Goal: Navigation & Orientation: Find specific page/section

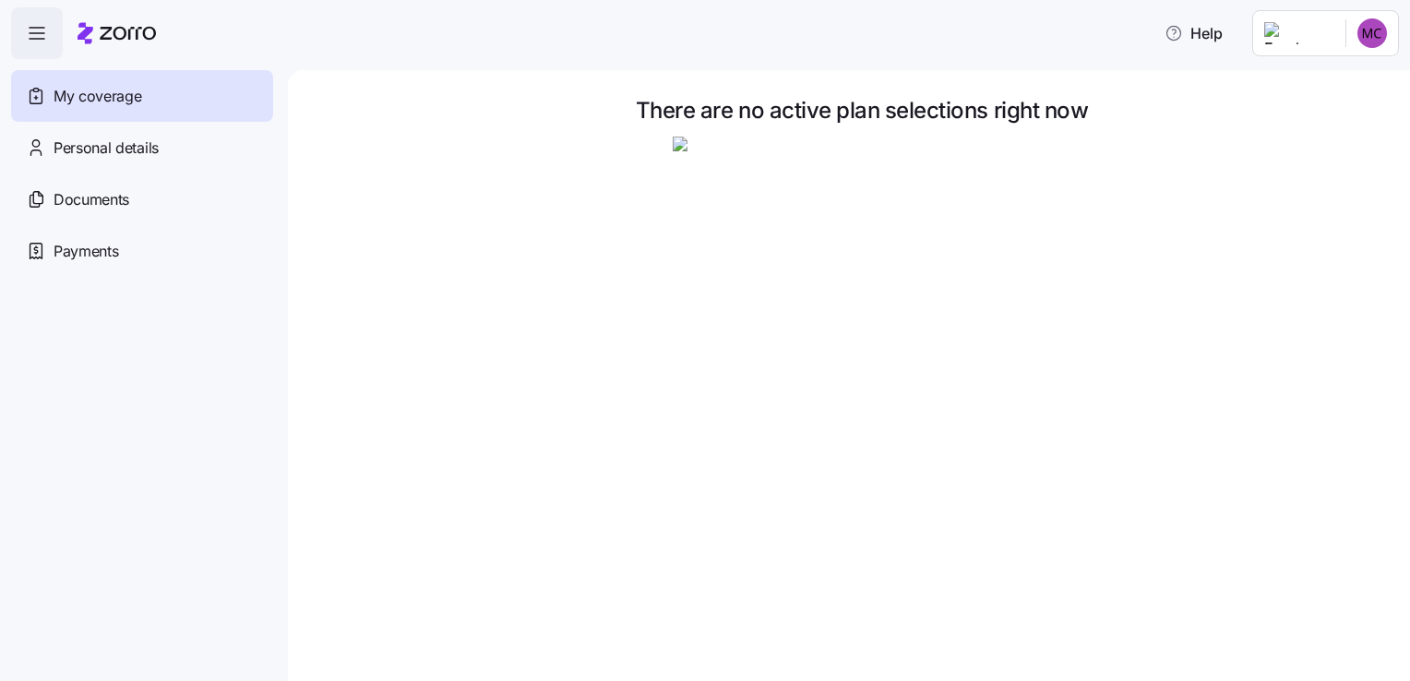
click at [86, 95] on span "My coverage" at bounding box center [98, 96] width 88 height 23
click at [127, 140] on span "Personal details" at bounding box center [106, 148] width 105 height 23
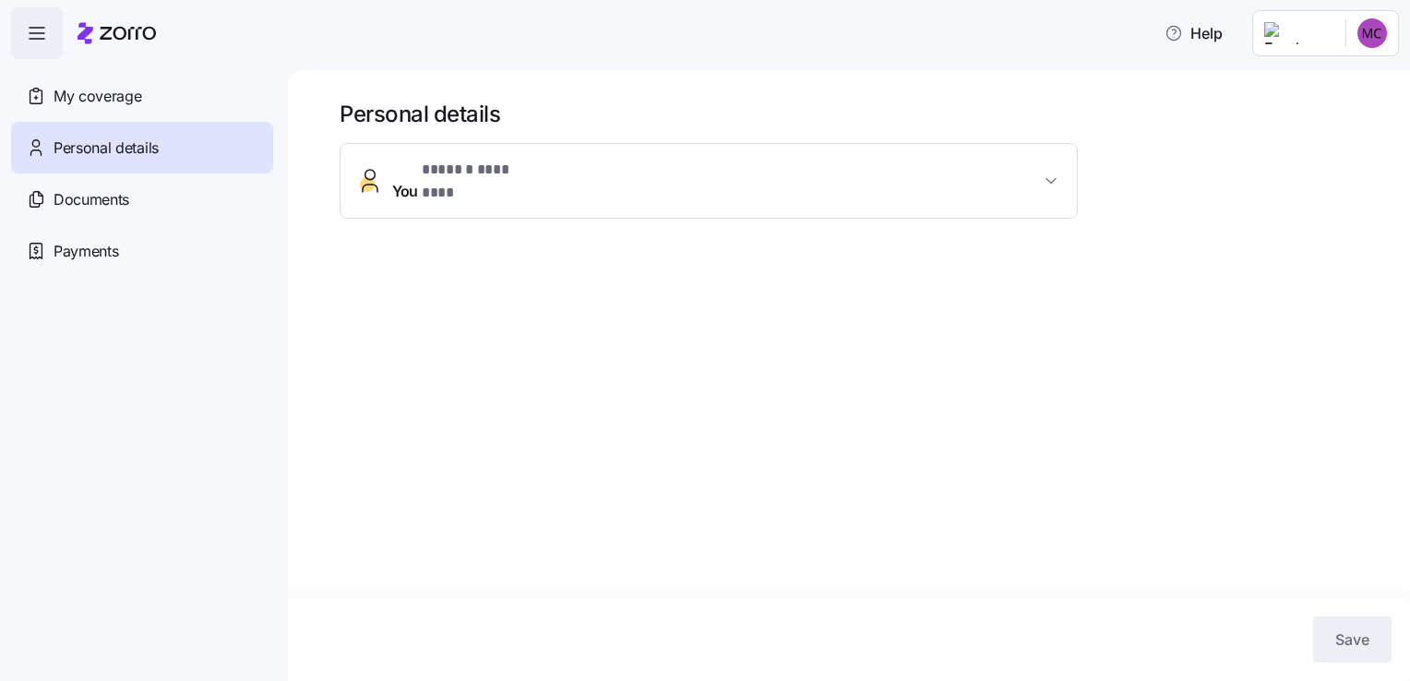
click at [1053, 178] on icon "button" at bounding box center [1050, 180] width 9 height 5
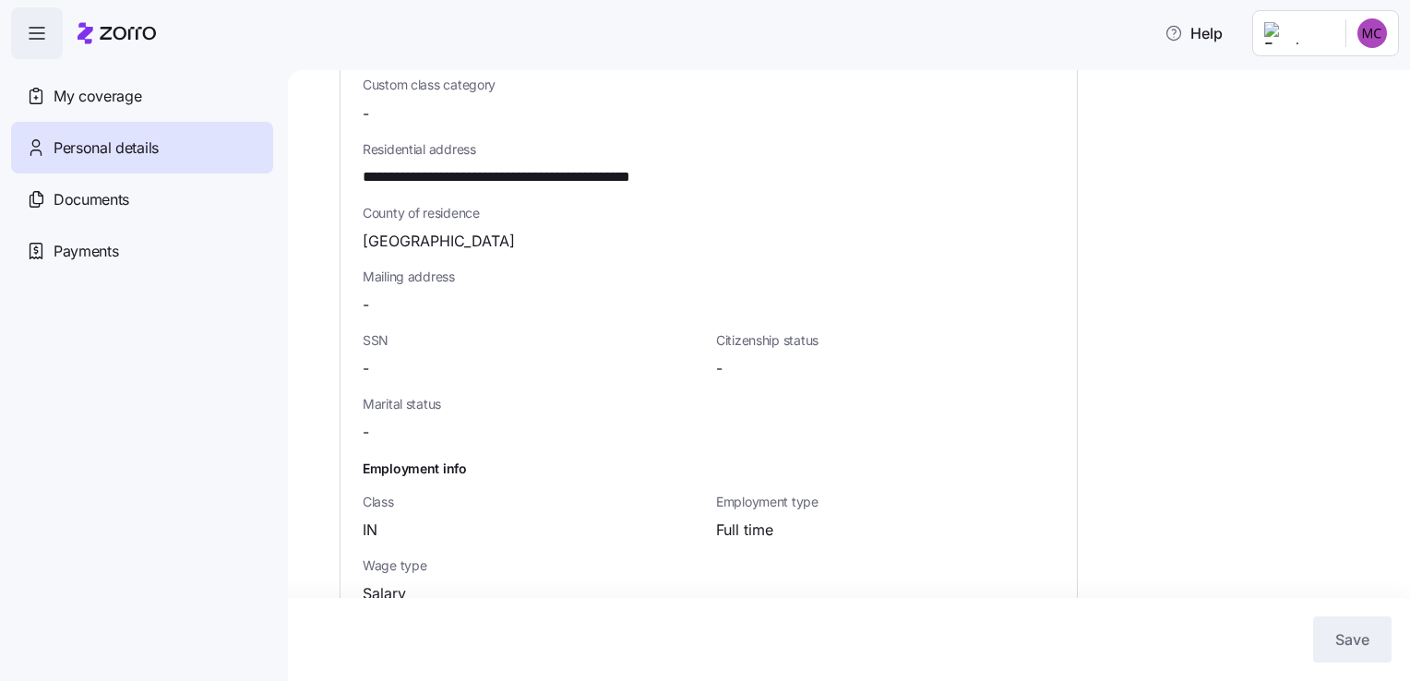
scroll to position [543, 0]
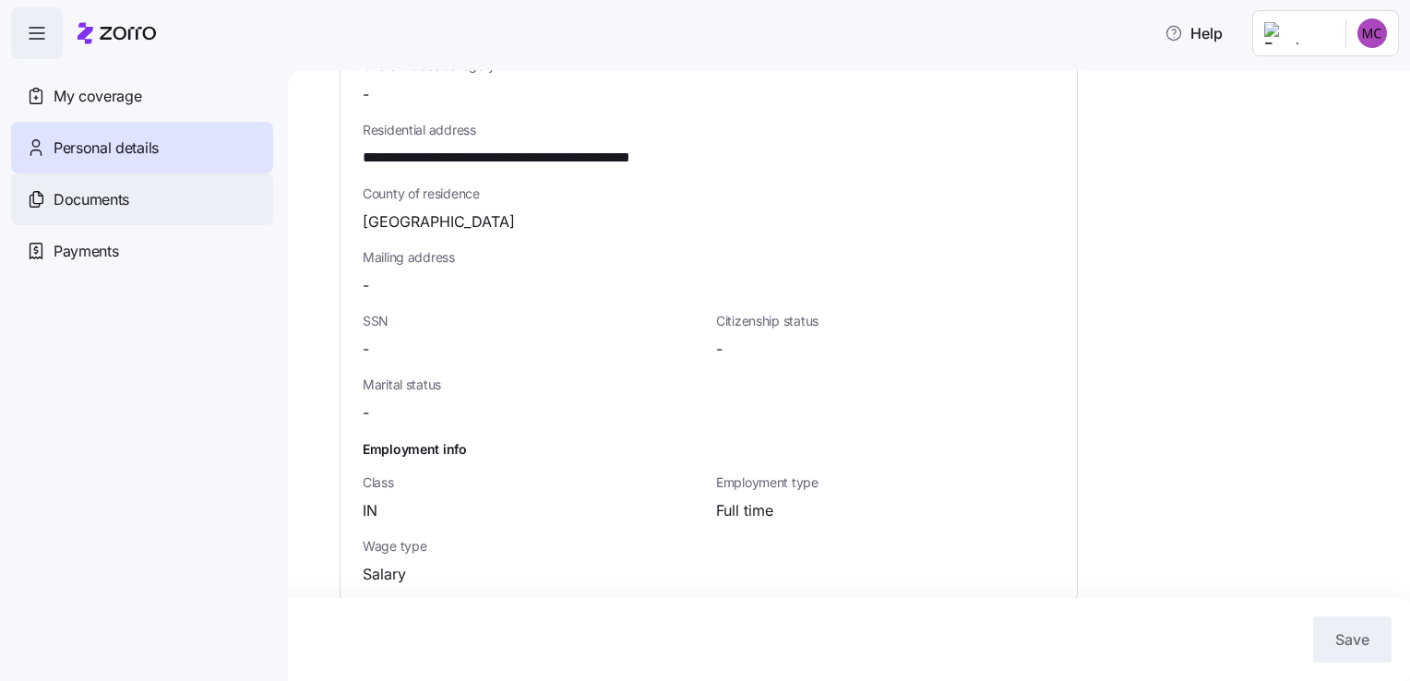
click at [95, 191] on span "Documents" at bounding box center [92, 199] width 76 height 23
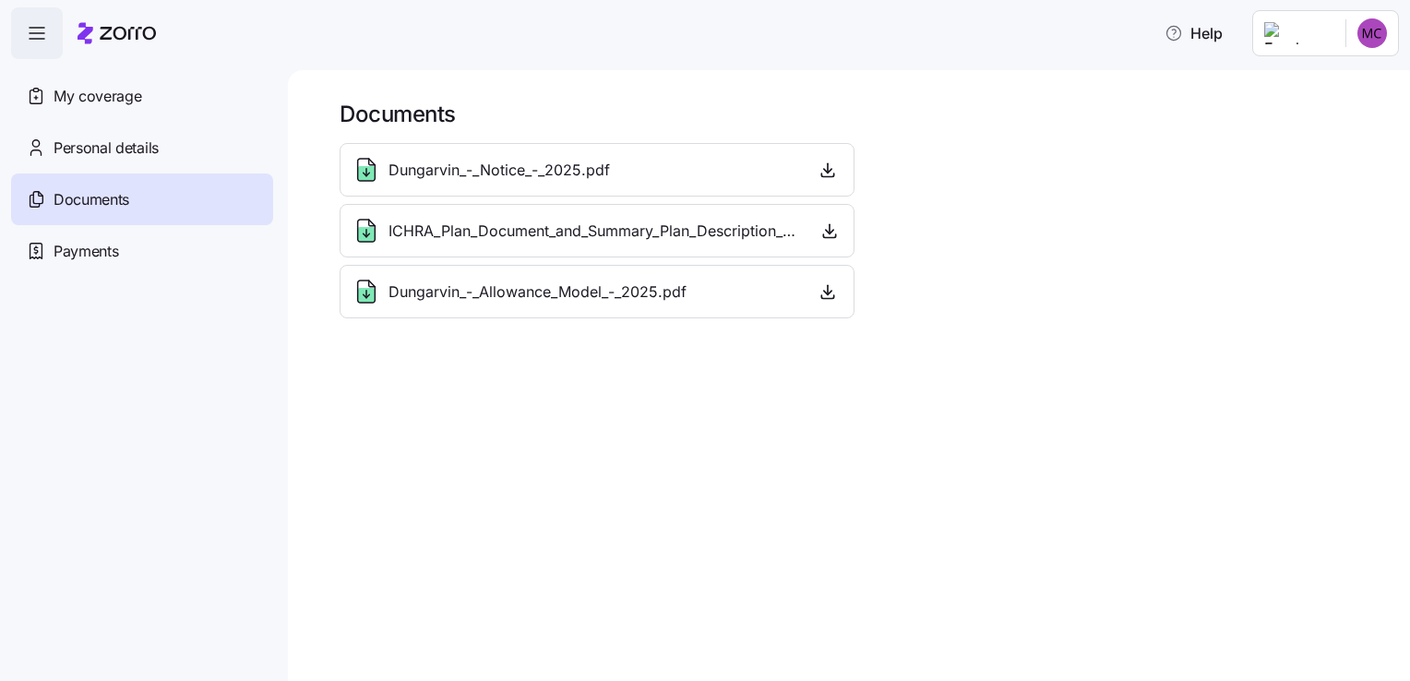
click at [519, 169] on span "Dungarvin_-_Notice_-_2025.pdf" at bounding box center [498, 170] width 221 height 23
click at [829, 179] on span "button" at bounding box center [828, 170] width 28 height 28
click at [825, 174] on icon "button" at bounding box center [827, 170] width 18 height 18
click at [827, 231] on icon "button" at bounding box center [829, 232] width 7 height 4
click at [829, 293] on icon "button" at bounding box center [827, 291] width 18 height 18
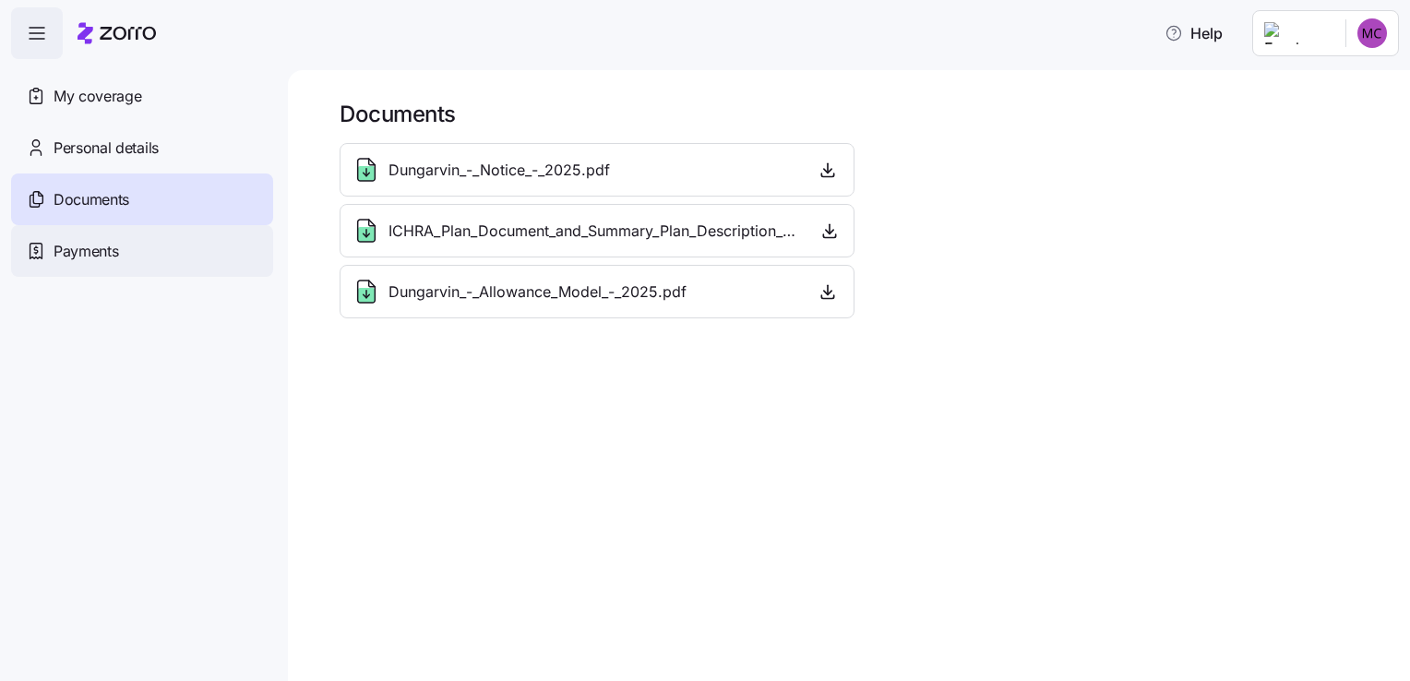
click at [81, 253] on span "Payments" at bounding box center [86, 251] width 65 height 23
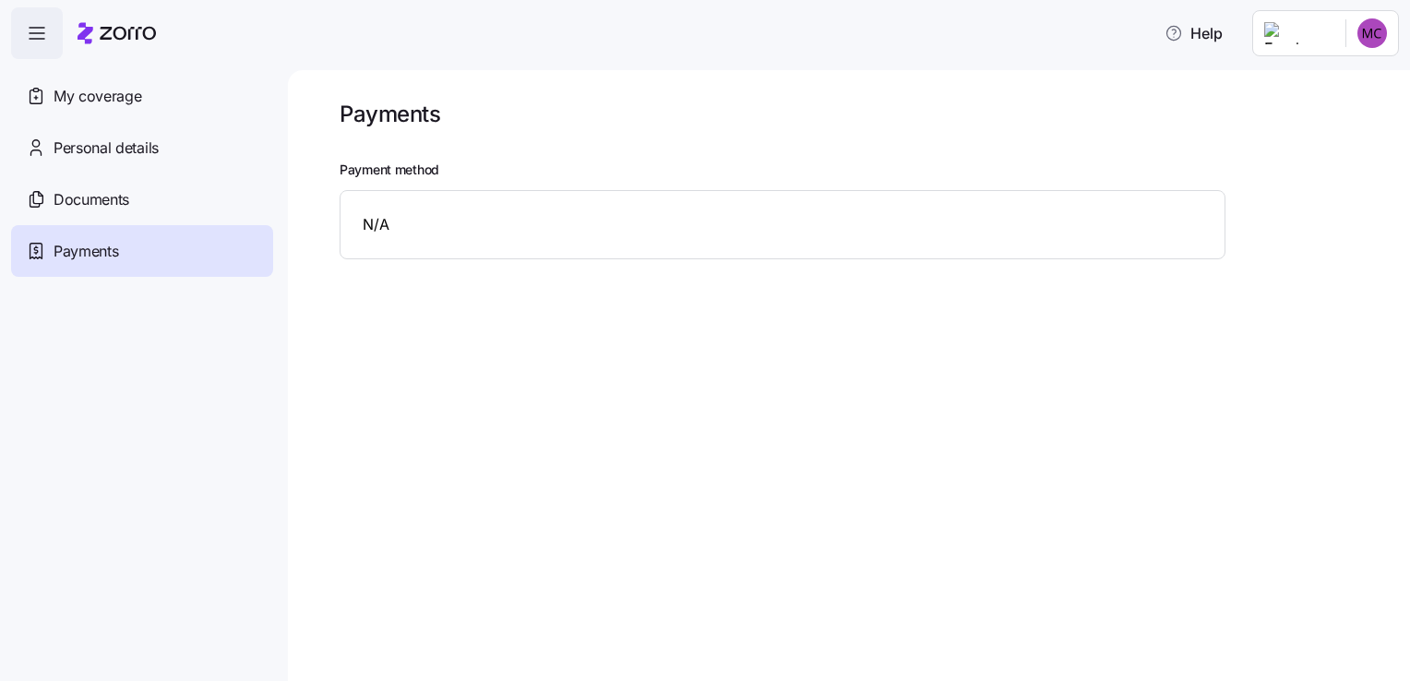
click at [47, 38] on icon "button" at bounding box center [37, 33] width 22 height 22
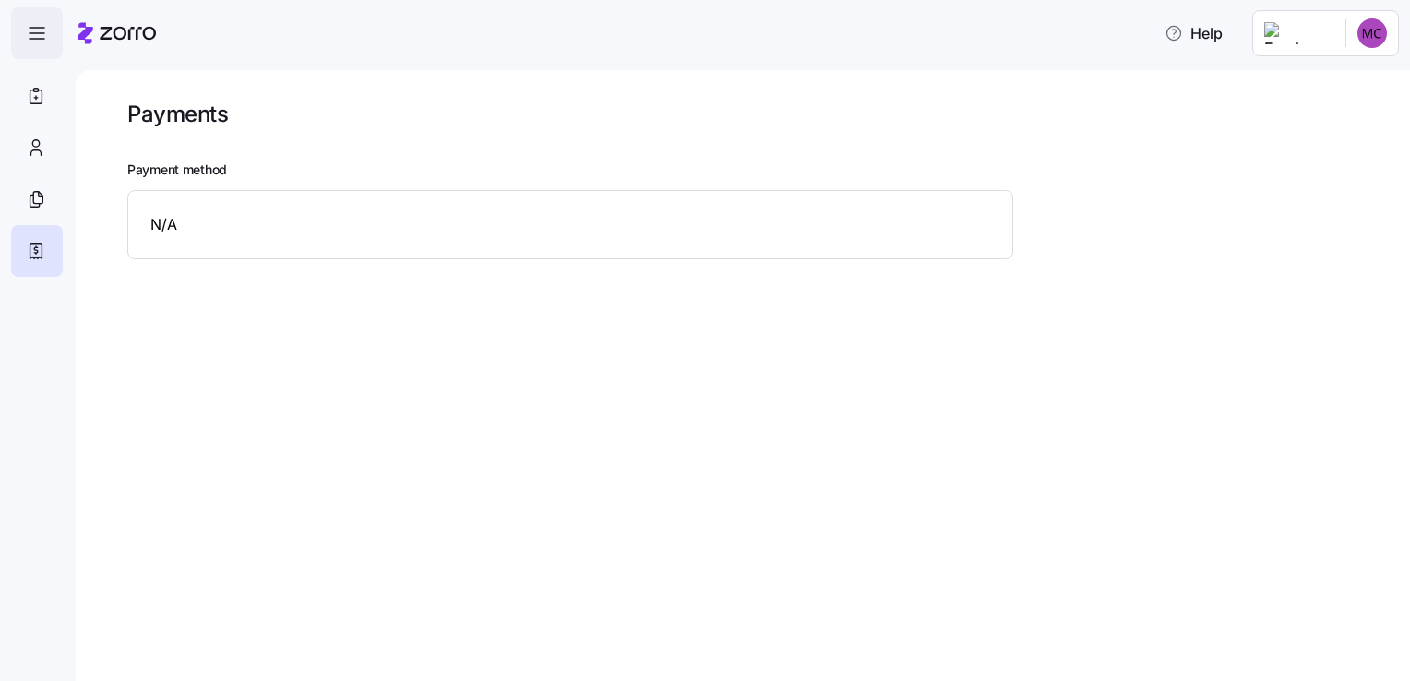
click at [32, 39] on icon "button" at bounding box center [37, 33] width 22 height 22
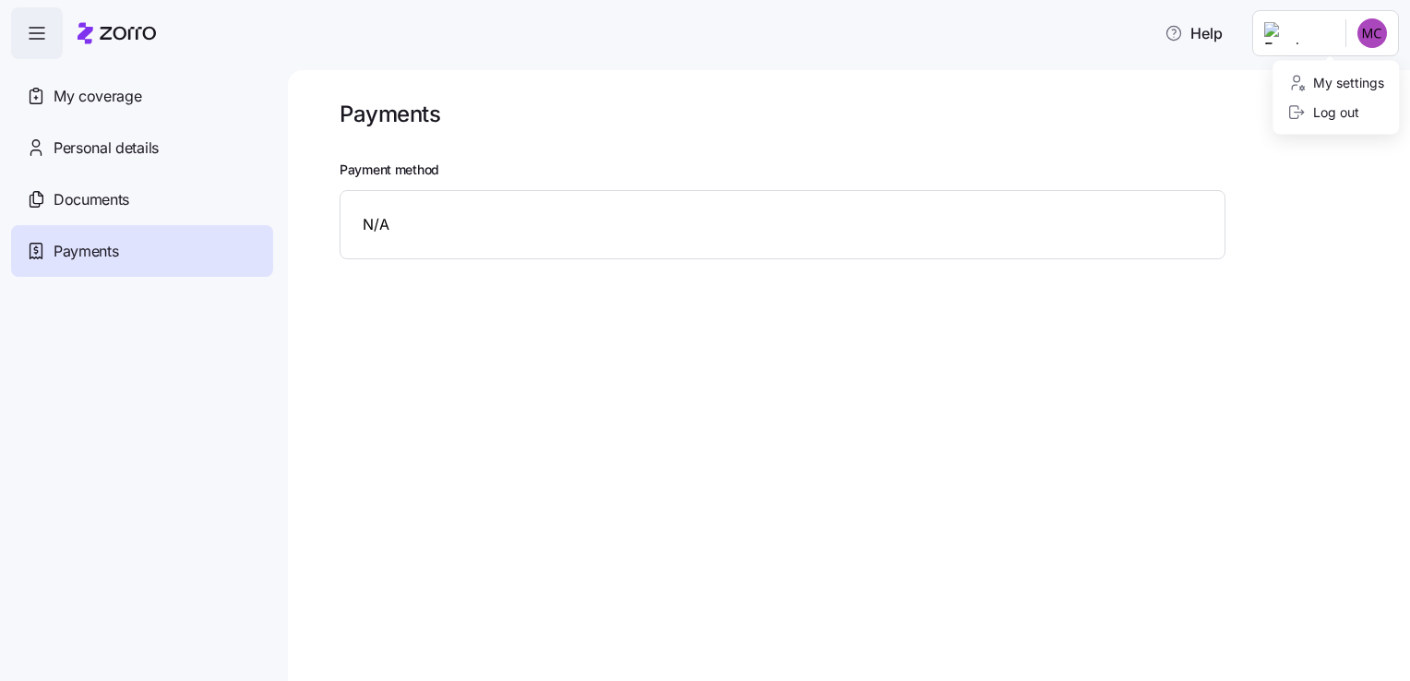
click at [1286, 40] on html "Help My coverage Personal details Documents Partners hub Payments Payments Paym…" at bounding box center [705, 335] width 1410 height 670
drag, startPoint x: 646, startPoint y: 349, endPoint x: 593, endPoint y: 311, distance: 64.8
click at [642, 349] on html "Help My coverage Personal details Documents Partners hub Payments Payments Paym…" at bounding box center [705, 335] width 1410 height 670
click at [56, 102] on span "My coverage" at bounding box center [98, 96] width 88 height 23
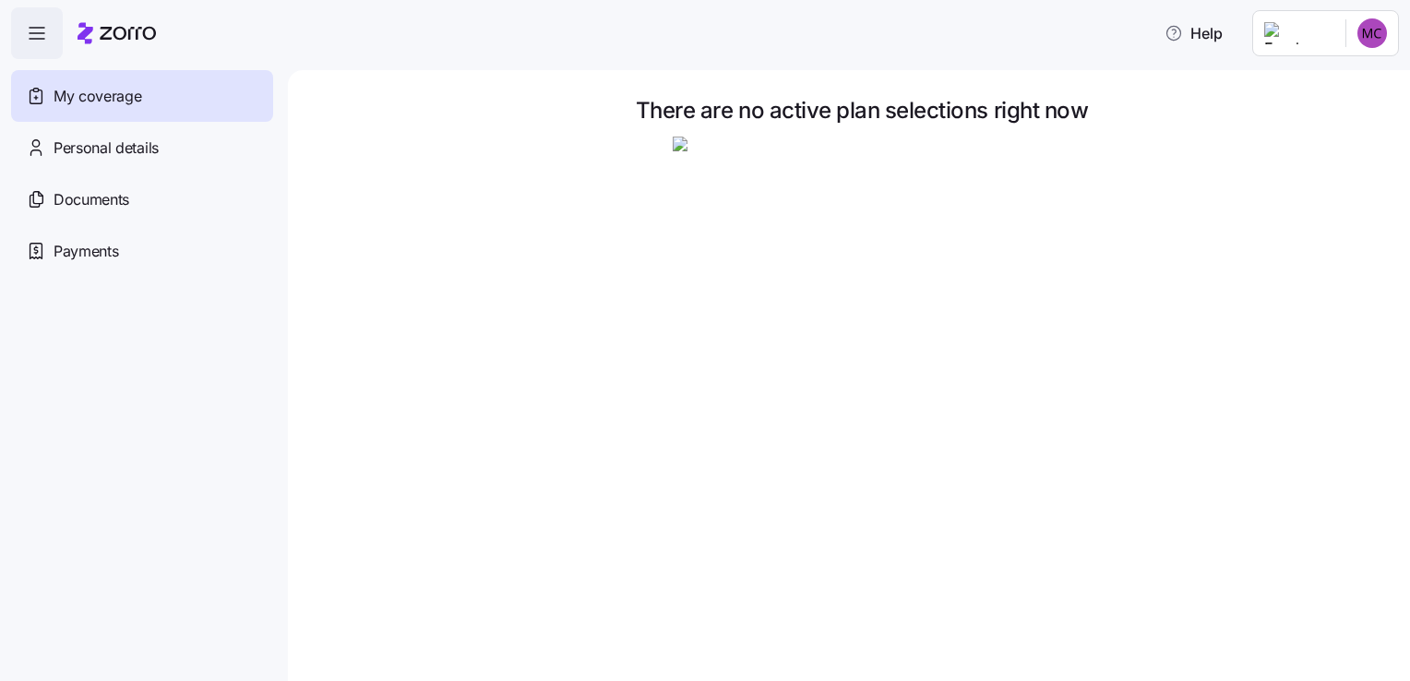
click at [30, 28] on icon "button" at bounding box center [37, 33] width 22 height 22
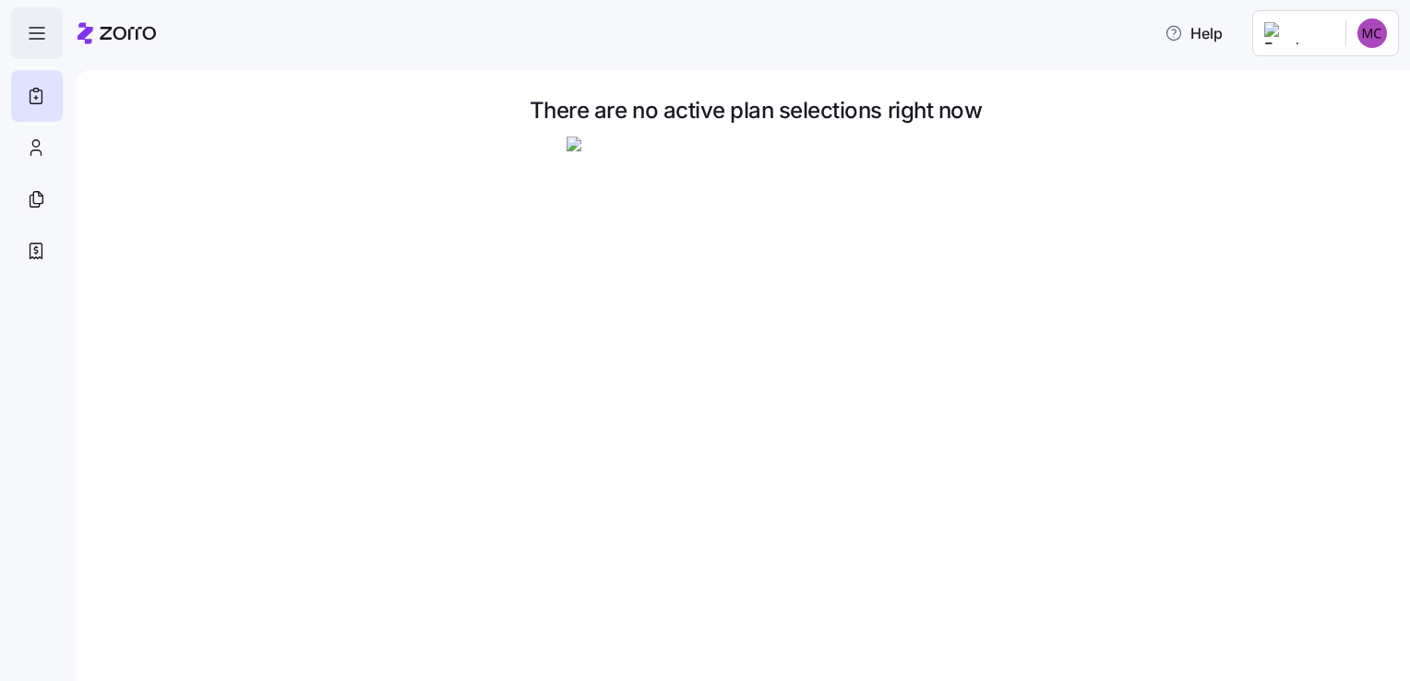
click at [26, 37] on icon "button" at bounding box center [37, 33] width 22 height 22
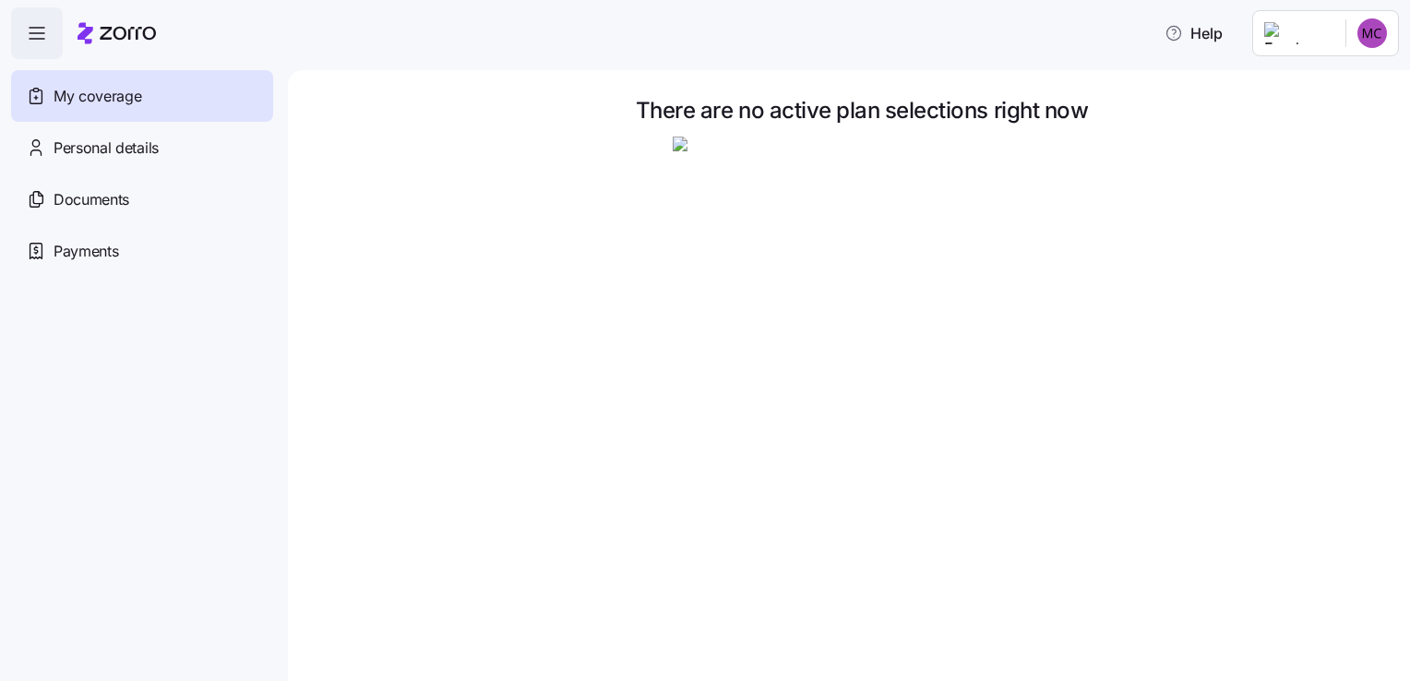
click at [40, 107] on div "My coverage" at bounding box center [142, 96] width 262 height 52
click at [45, 148] on icon at bounding box center [36, 148] width 20 height 22
drag, startPoint x: 795, startPoint y: 508, endPoint x: 822, endPoint y: 497, distance: 29.0
click at [795, 510] on img at bounding box center [862, 326] width 378 height 378
click at [121, 149] on span "Personal details" at bounding box center [106, 148] width 105 height 23
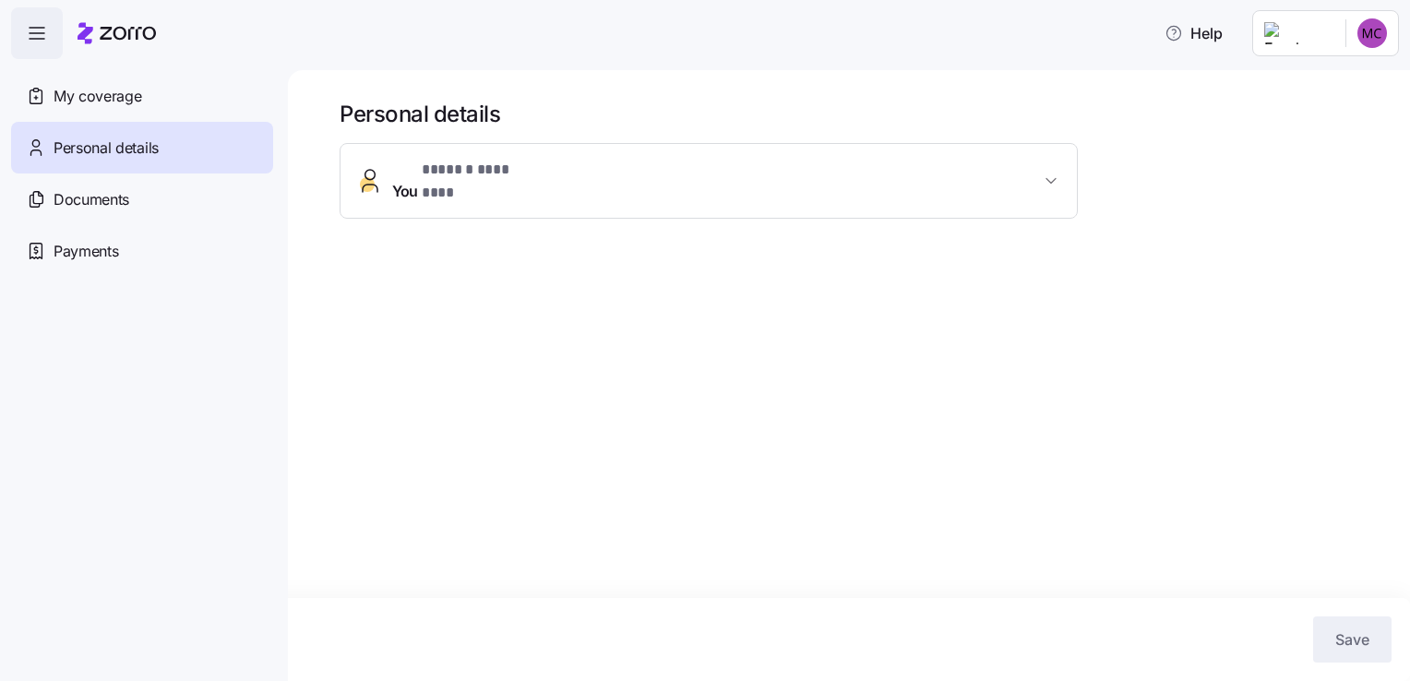
click at [1055, 175] on icon "button" at bounding box center [1051, 181] width 18 height 18
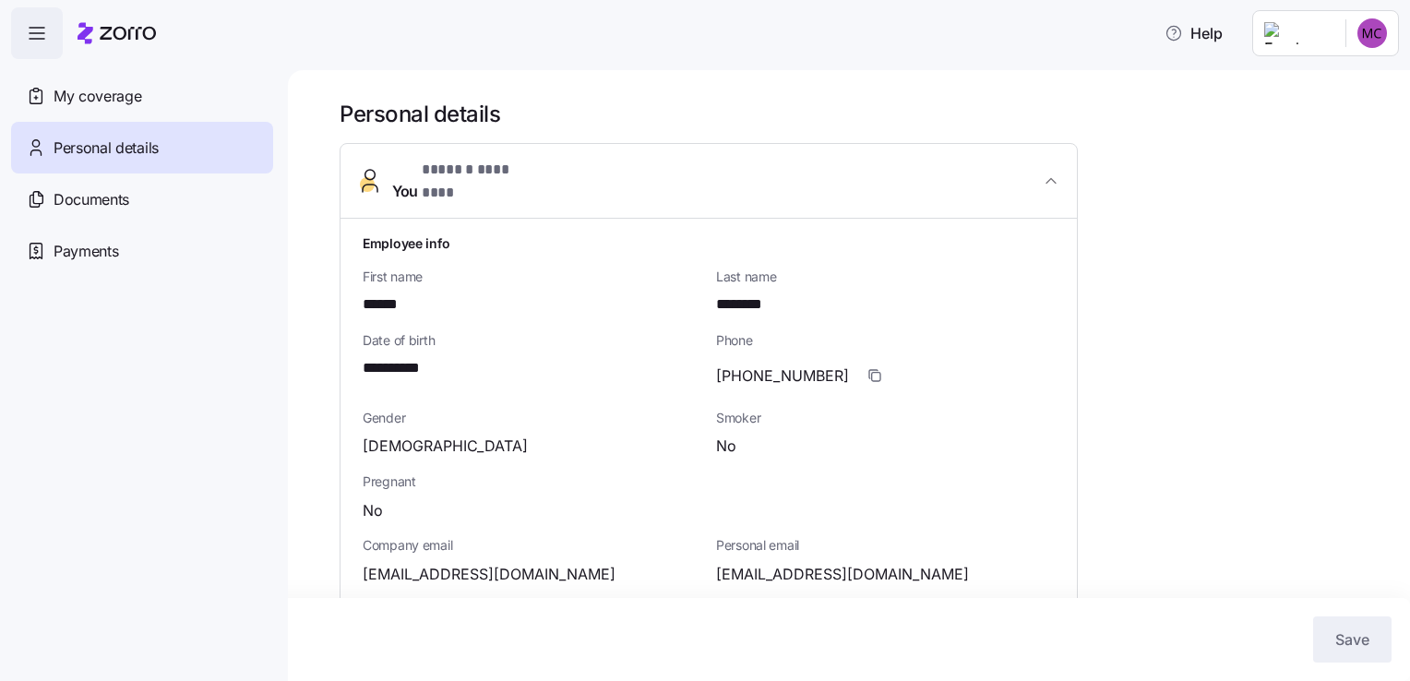
click at [31, 31] on icon "button" at bounding box center [37, 33] width 22 height 22
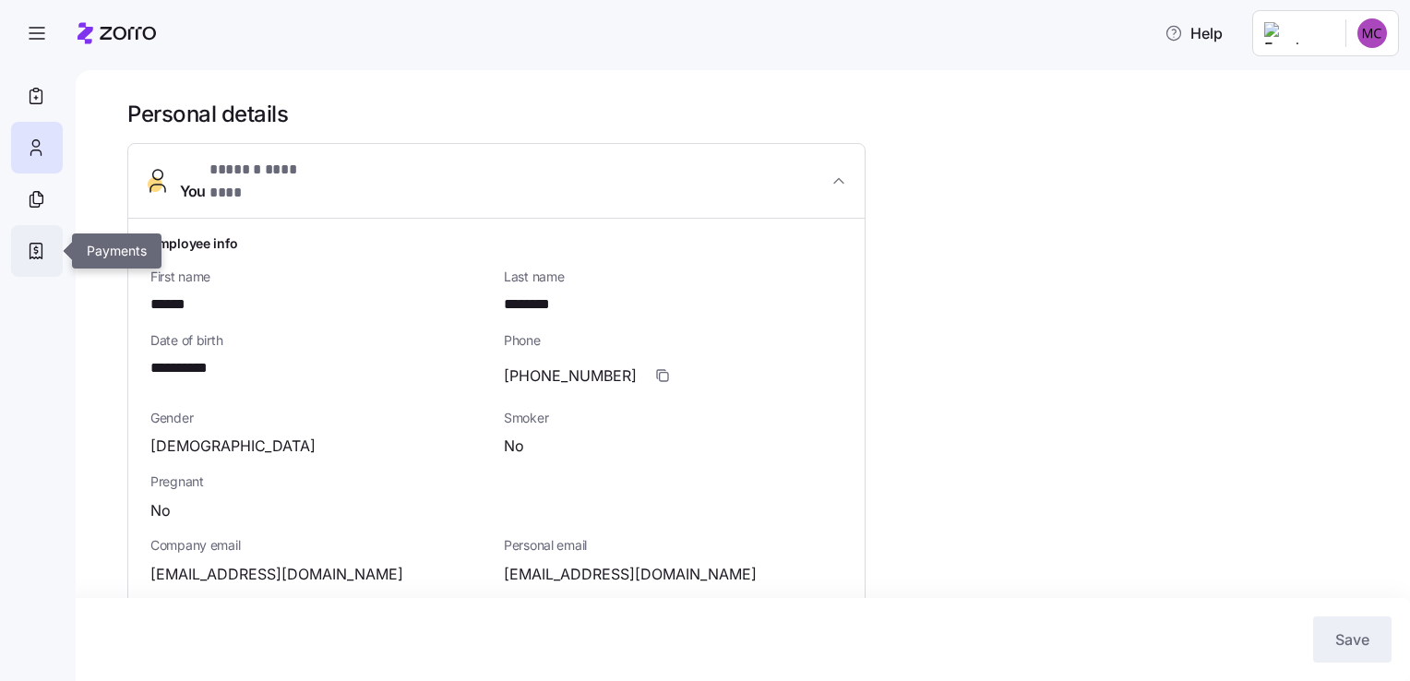
click at [34, 244] on icon at bounding box center [36, 252] width 12 height 16
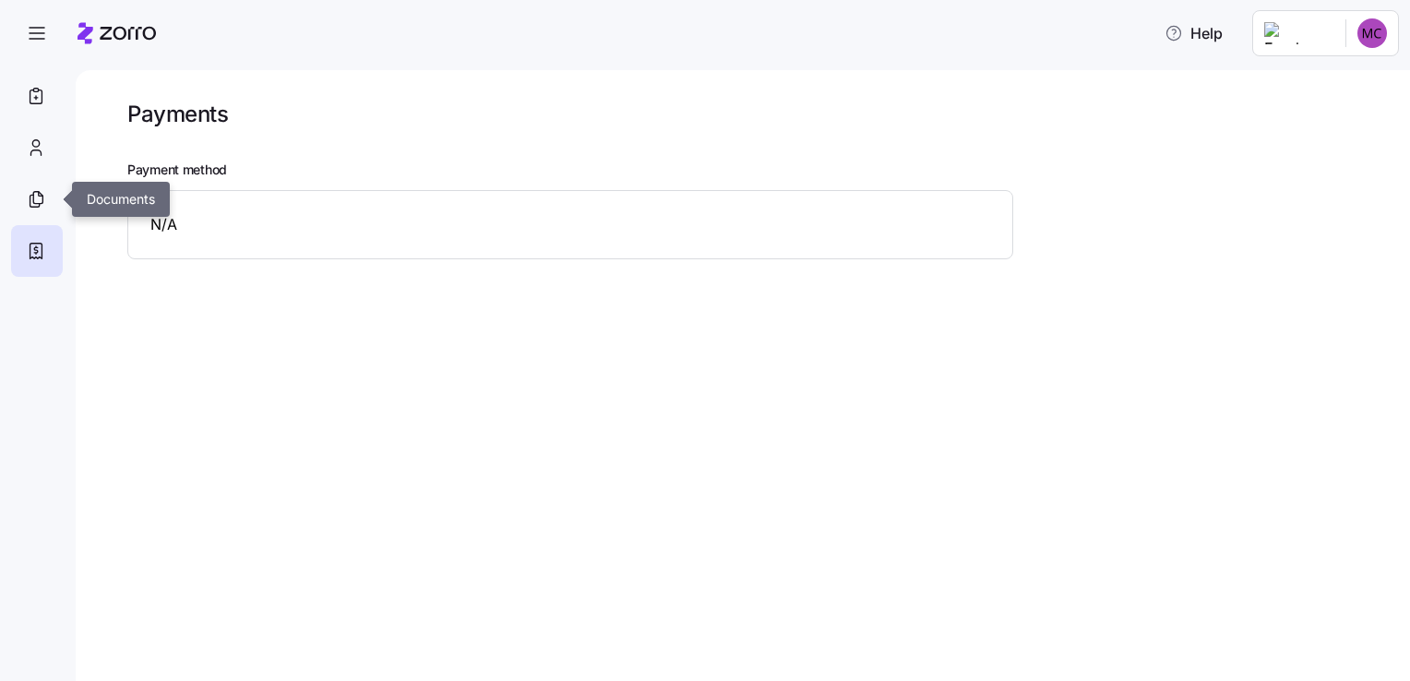
click at [33, 199] on icon at bounding box center [37, 198] width 9 height 12
